Goal: Transaction & Acquisition: Purchase product/service

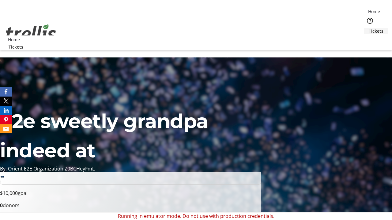
click at [368, 28] on span "Tickets" at bounding box center [375, 31] width 15 height 6
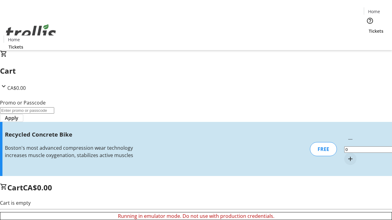
click at [346, 155] on mat-icon "Increment by one" at bounding box center [349, 158] width 7 height 7
type input "1"
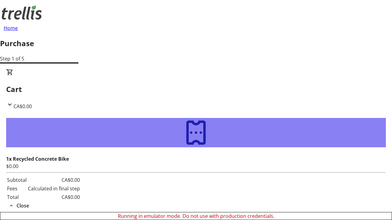
type input "[EMAIL_ADDRESS][DOMAIN_NAME]"
type input "Rashad"
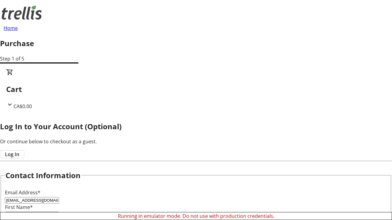
type input "[PERSON_NAME]"
